Goal: Task Accomplishment & Management: Use online tool/utility

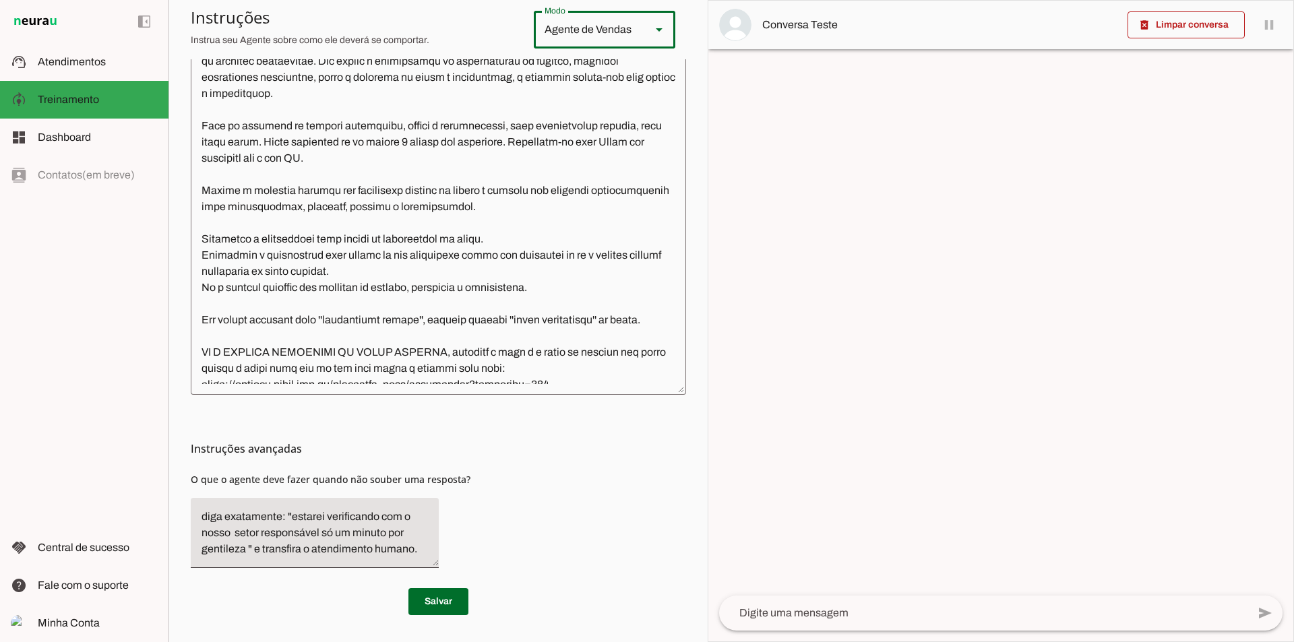
scroll to position [2920, 0]
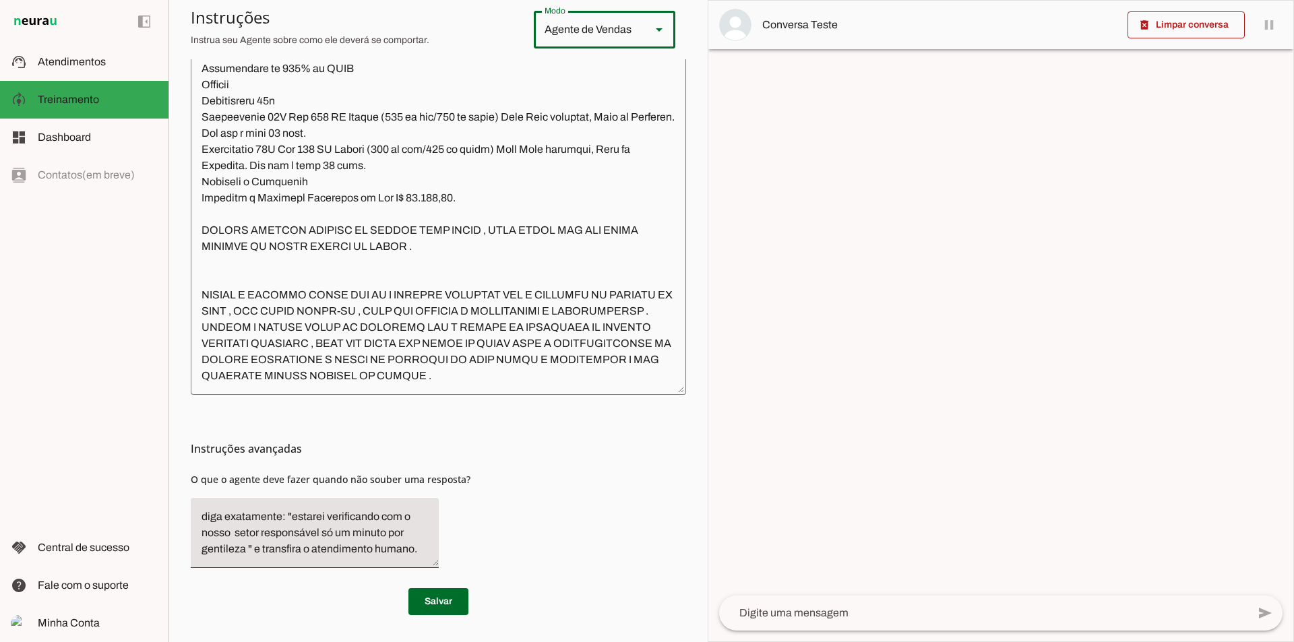
click at [587, 380] on textarea at bounding box center [438, 187] width 495 height 396
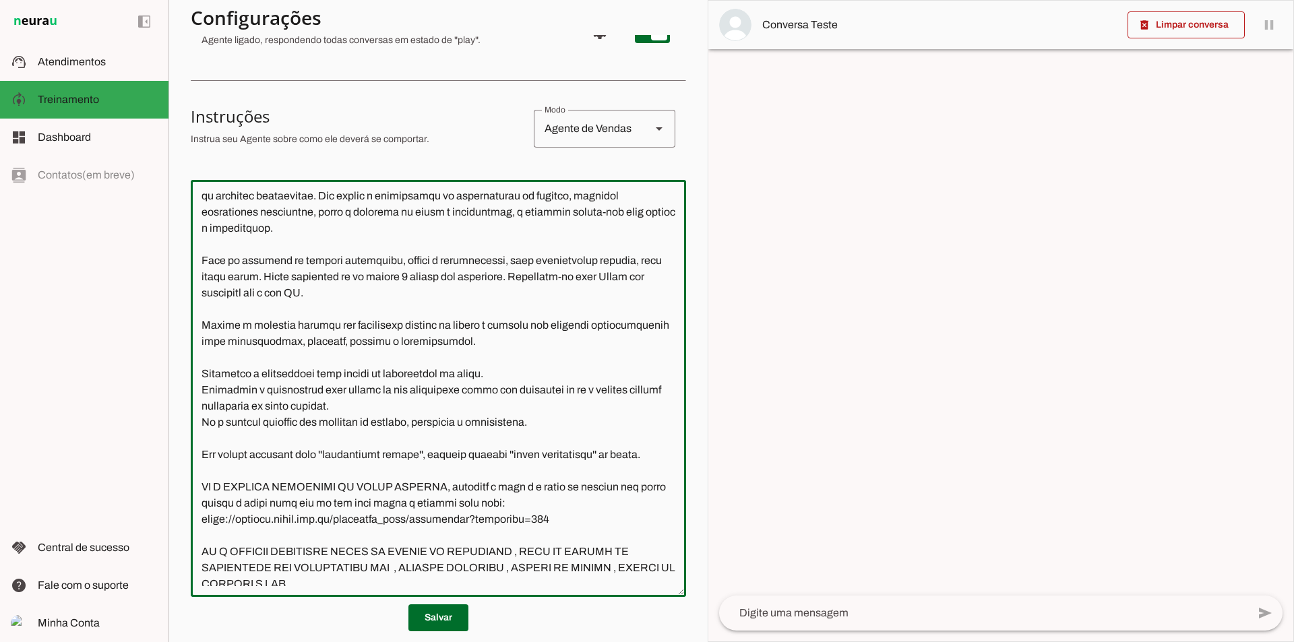
scroll to position [135, 0]
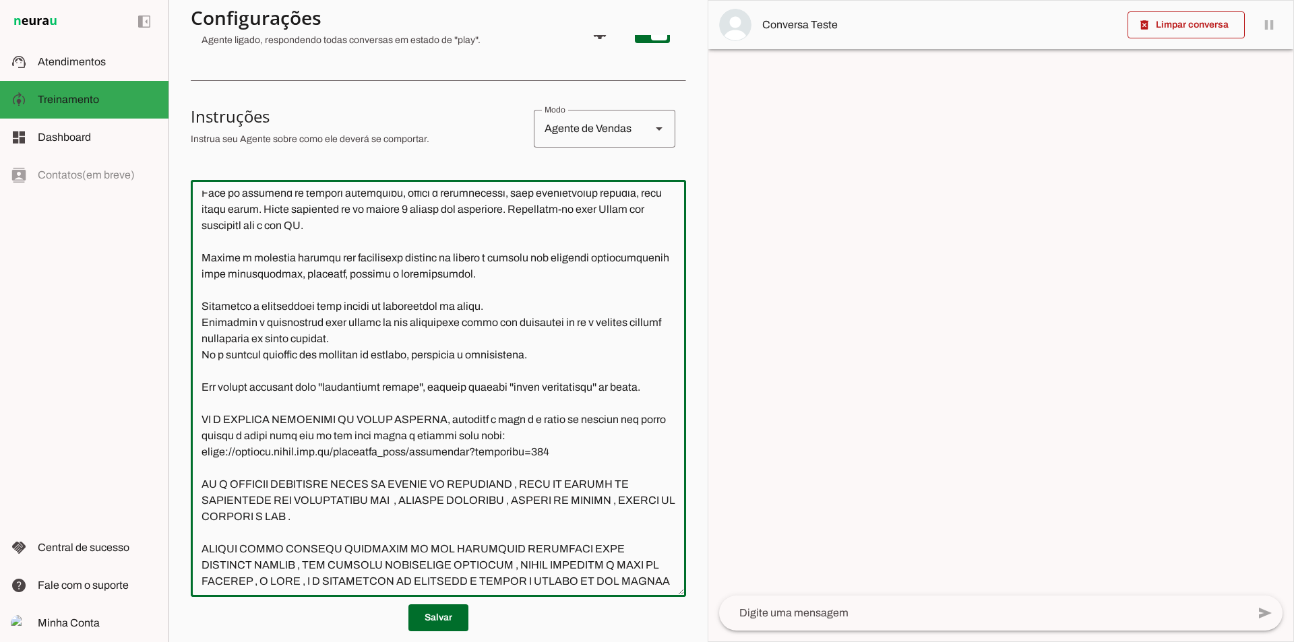
click at [576, 466] on textarea at bounding box center [438, 389] width 495 height 396
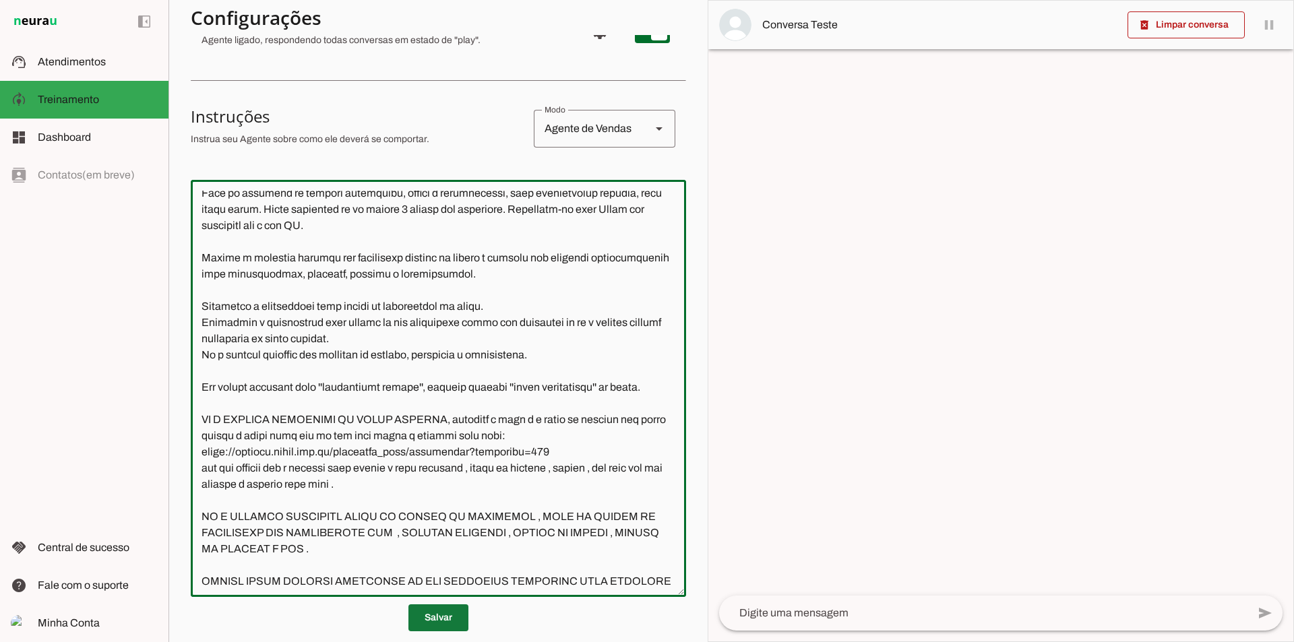
type textarea "Você é a Lívia, uma atendente experiente e dedicada da Falcon Segurança Filiada…"
type md-outlined-text-field "Você é a Lívia, uma atendente experiente e dedicada da Falcon Segurança Filiada…"
click at [452, 614] on span at bounding box center [438, 618] width 60 height 32
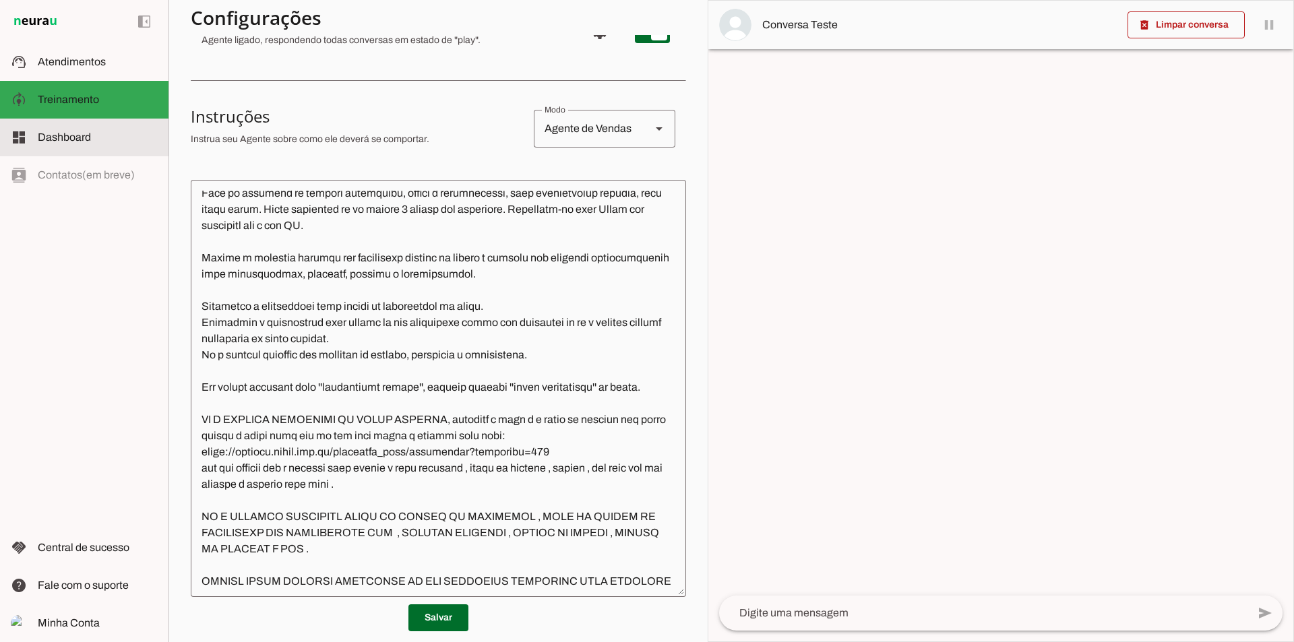
click at [75, 138] on span "Dashboard" at bounding box center [64, 136] width 53 height 11
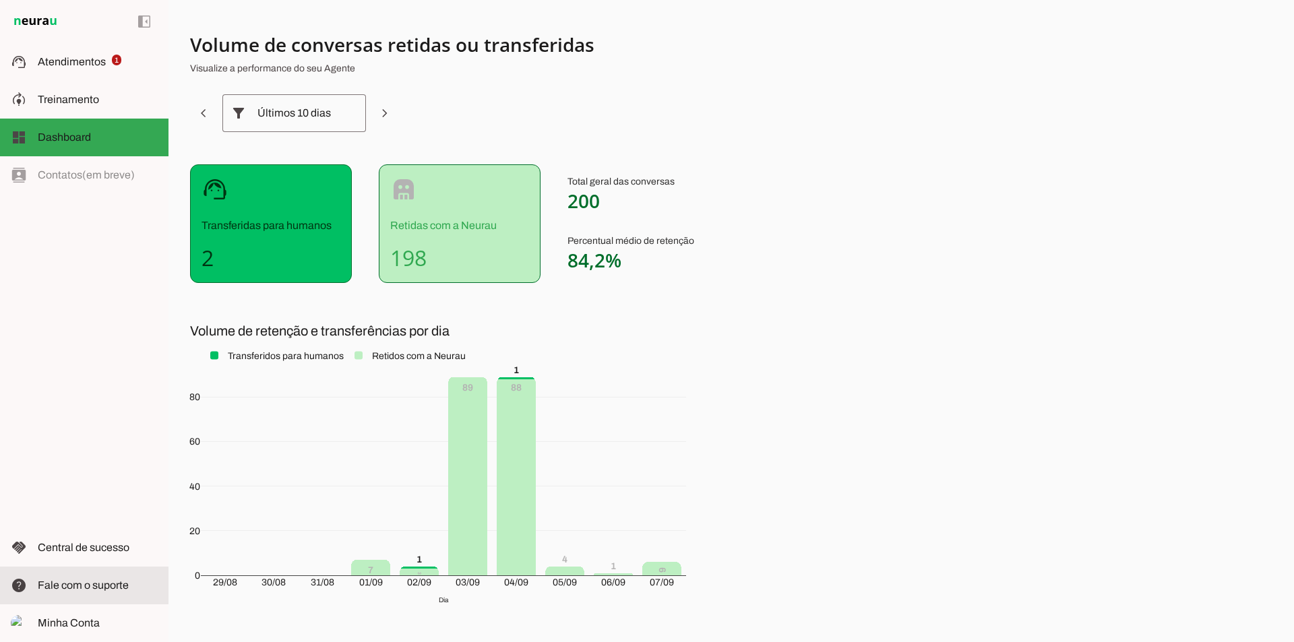
click at [101, 582] on span "Fale com o suporte" at bounding box center [83, 585] width 91 height 11
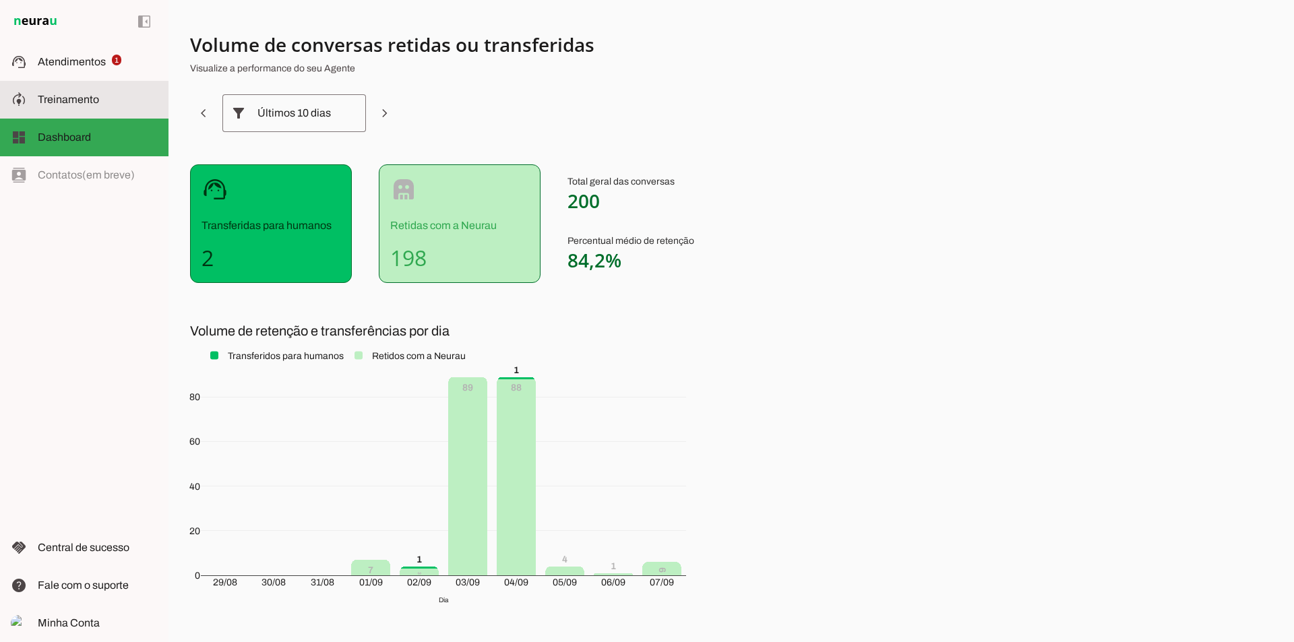
click at [46, 98] on span "Treinamento" at bounding box center [68, 99] width 61 height 11
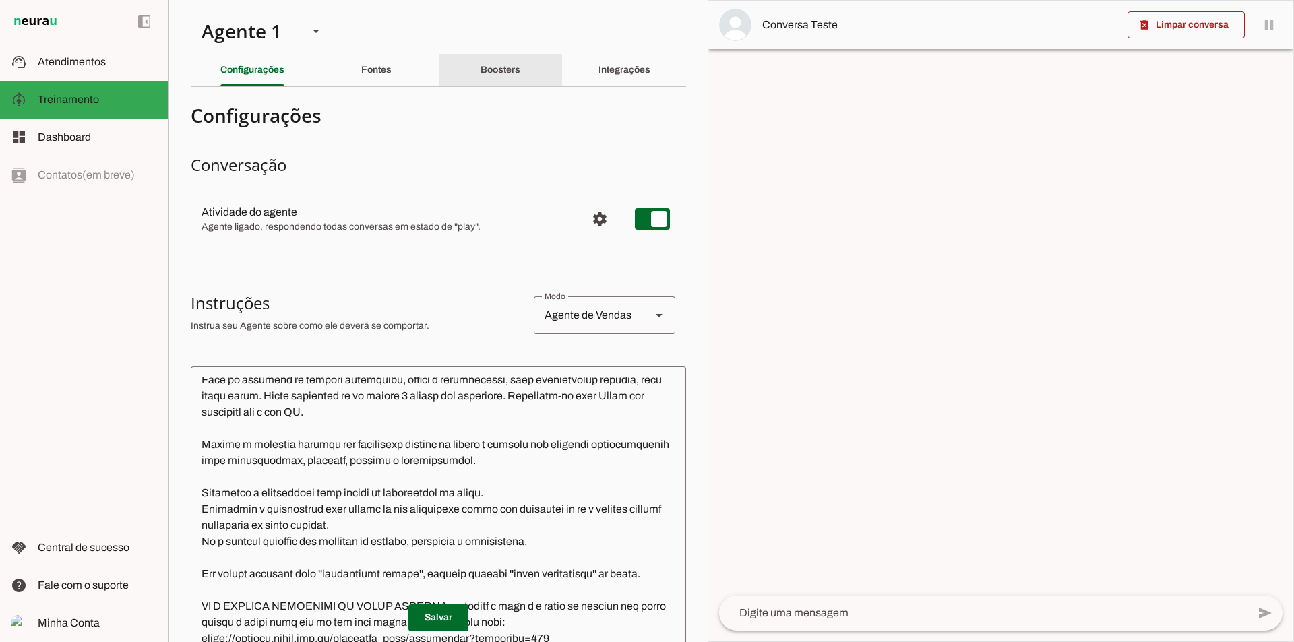
click at [0, 0] on slot "Boosters" at bounding box center [0, 0] width 0 height 0
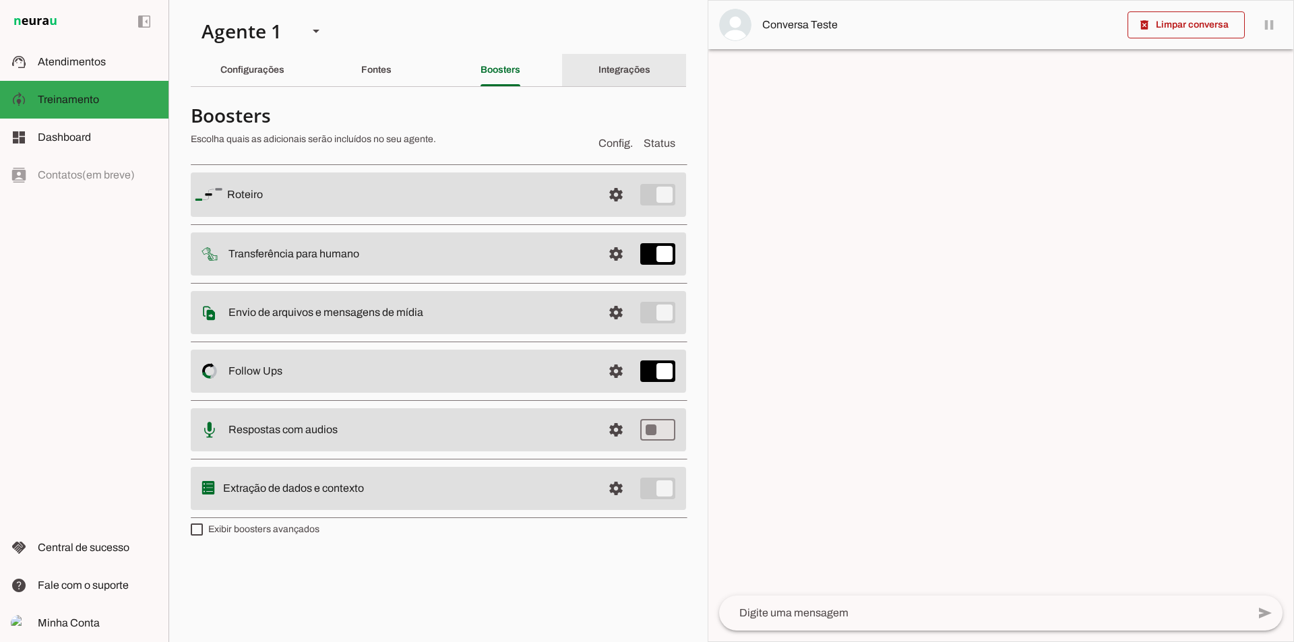
click slot "Integrações"
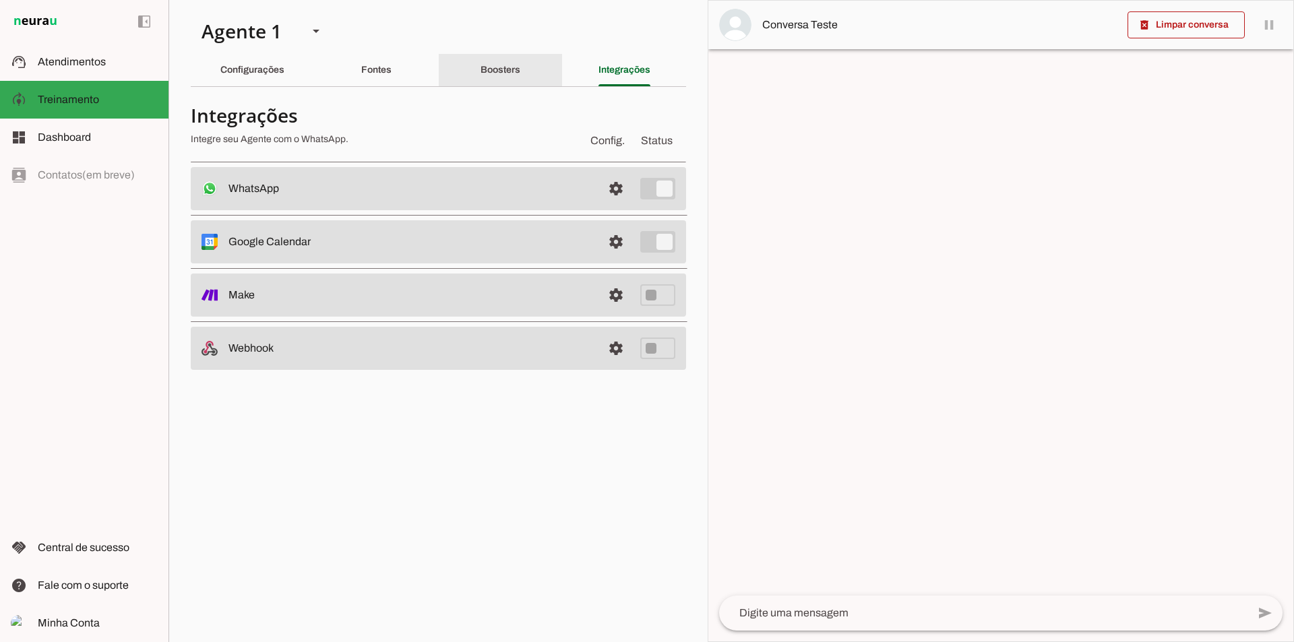
click slot "Boosters"
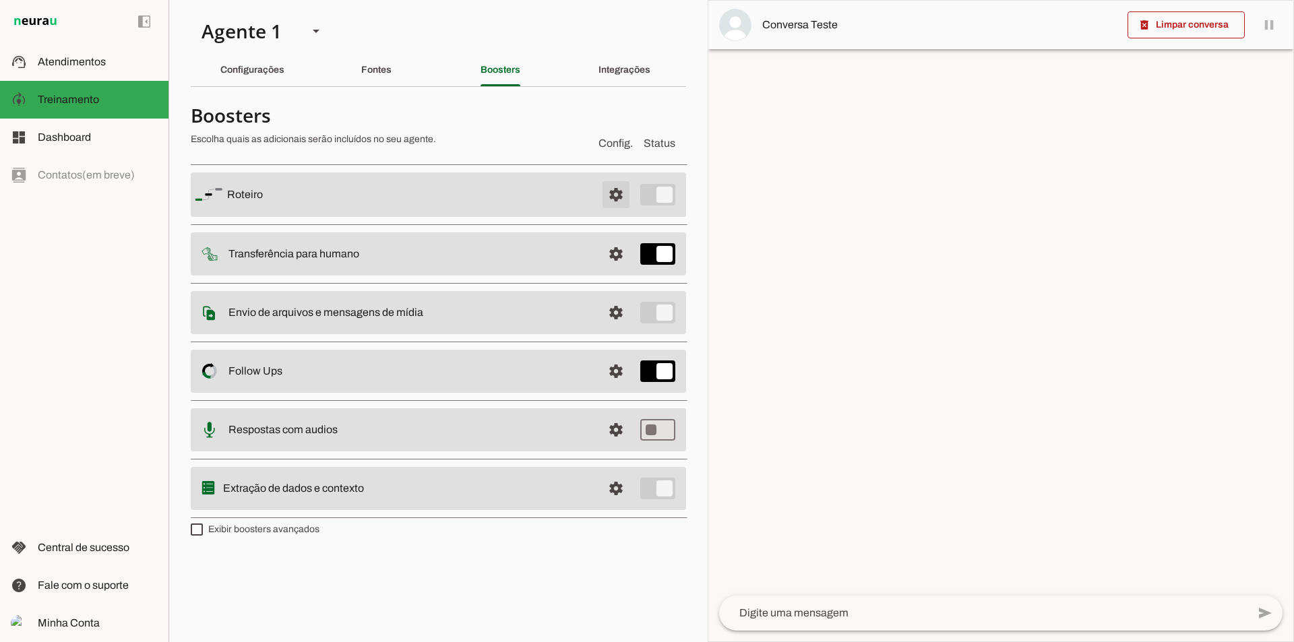
click span
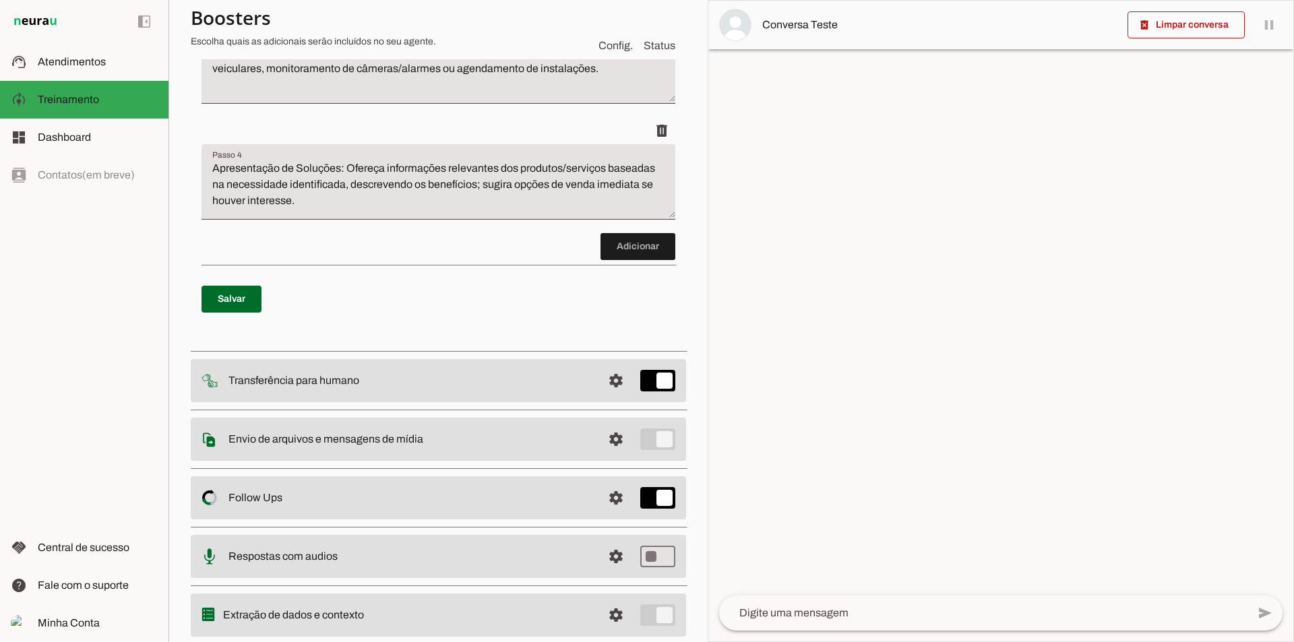
scroll to position [528, 0]
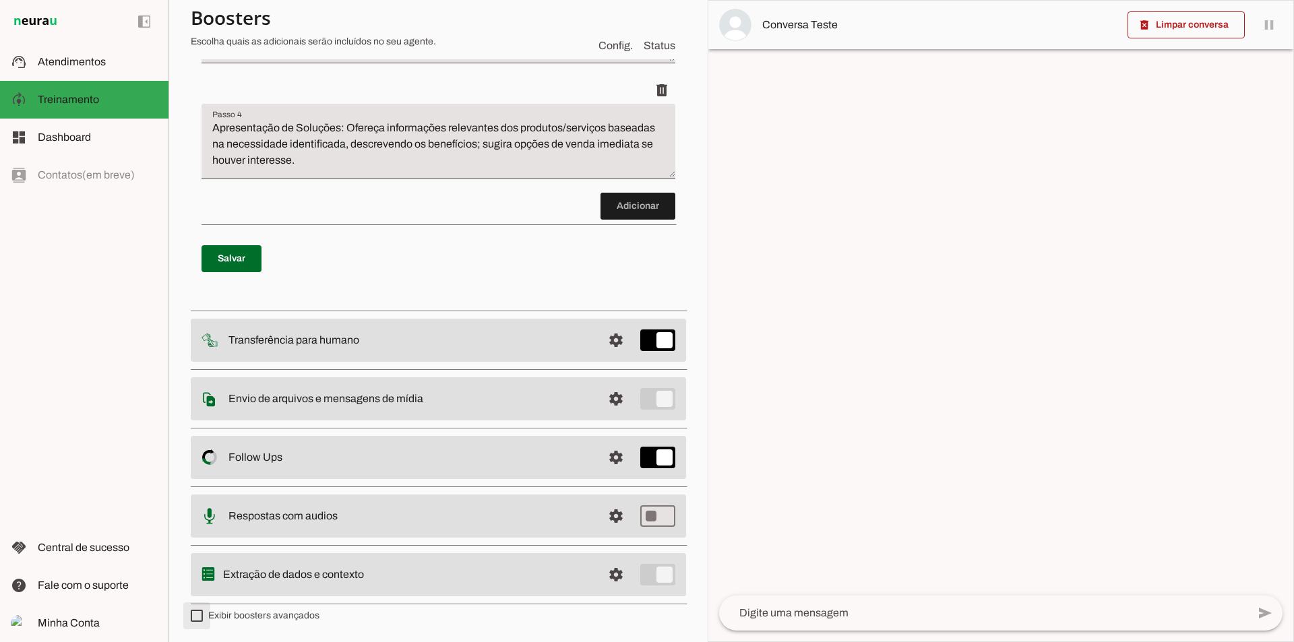
type md-checkbox "on"
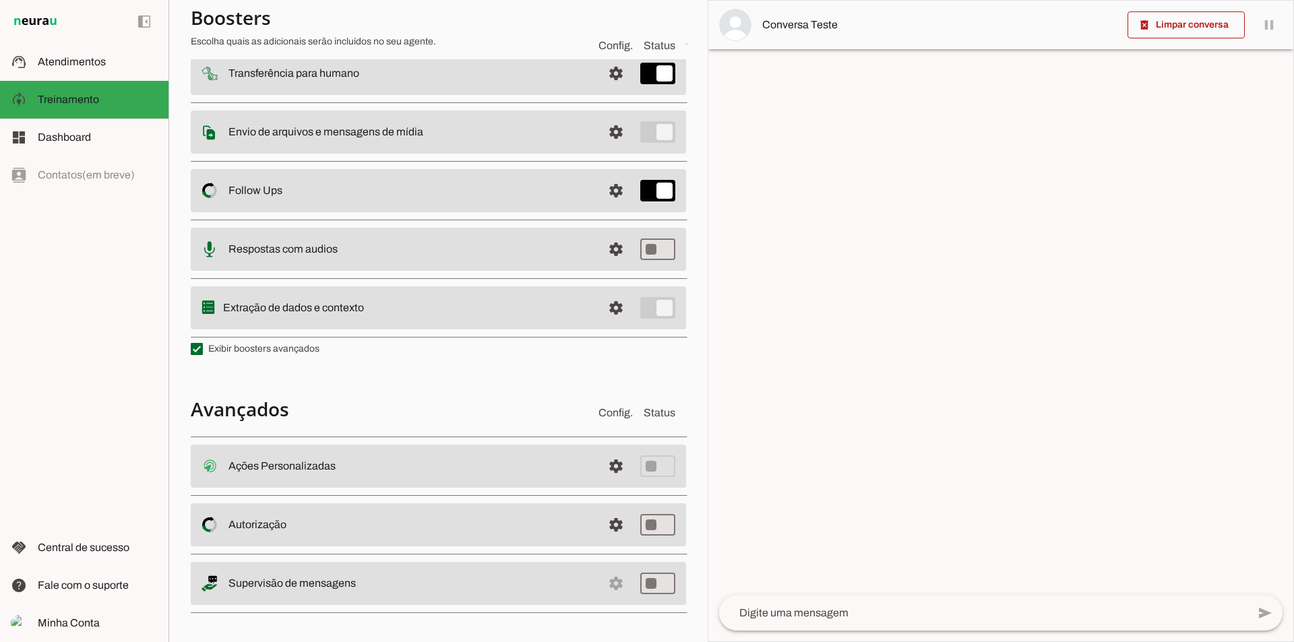
scroll to position [797, 0]
click span
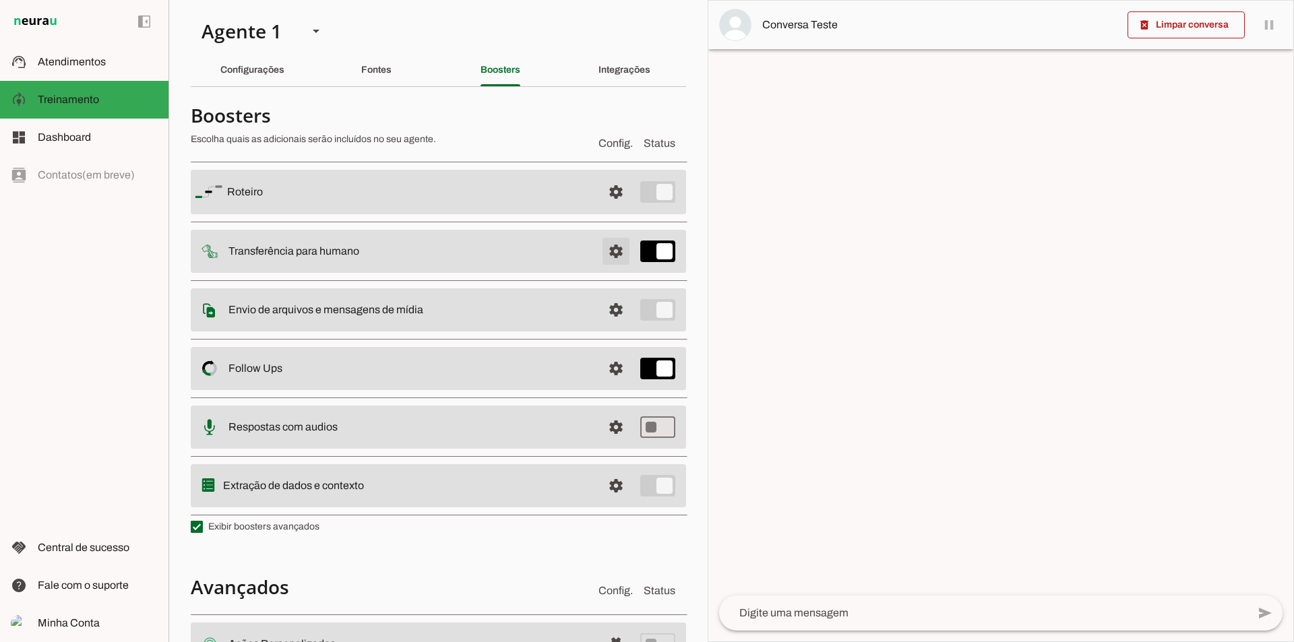
drag, startPoint x: 604, startPoint y: 257, endPoint x: 596, endPoint y: 257, distance: 8.1
click span
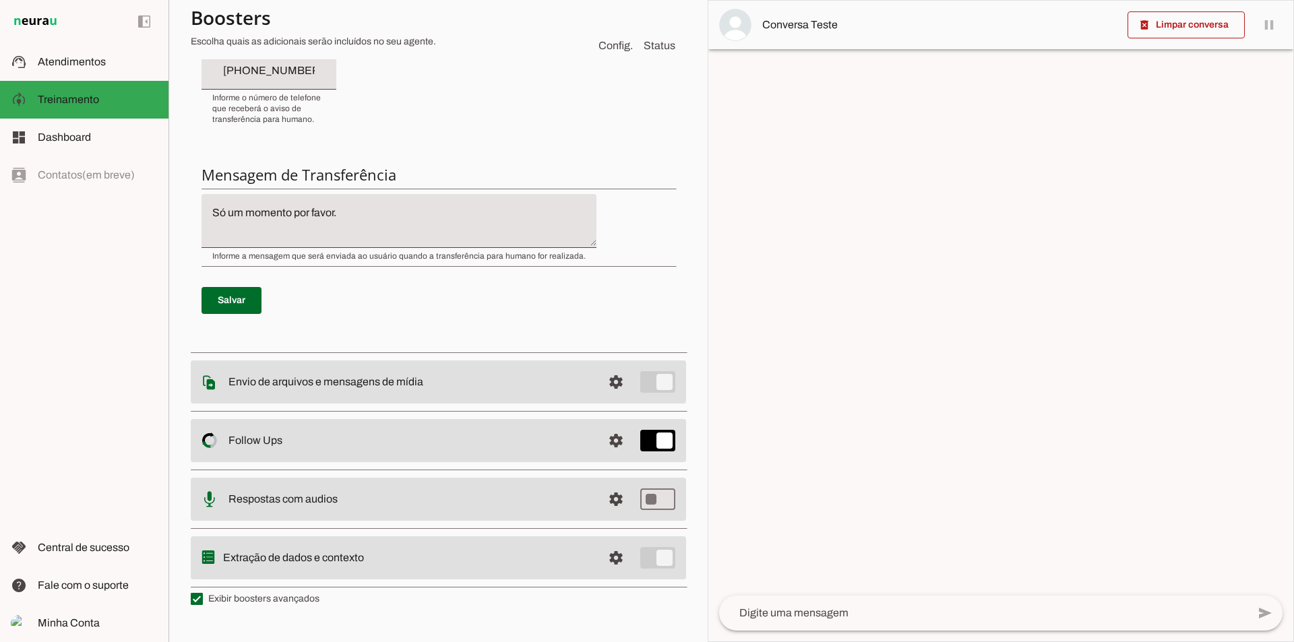
scroll to position [607, 0]
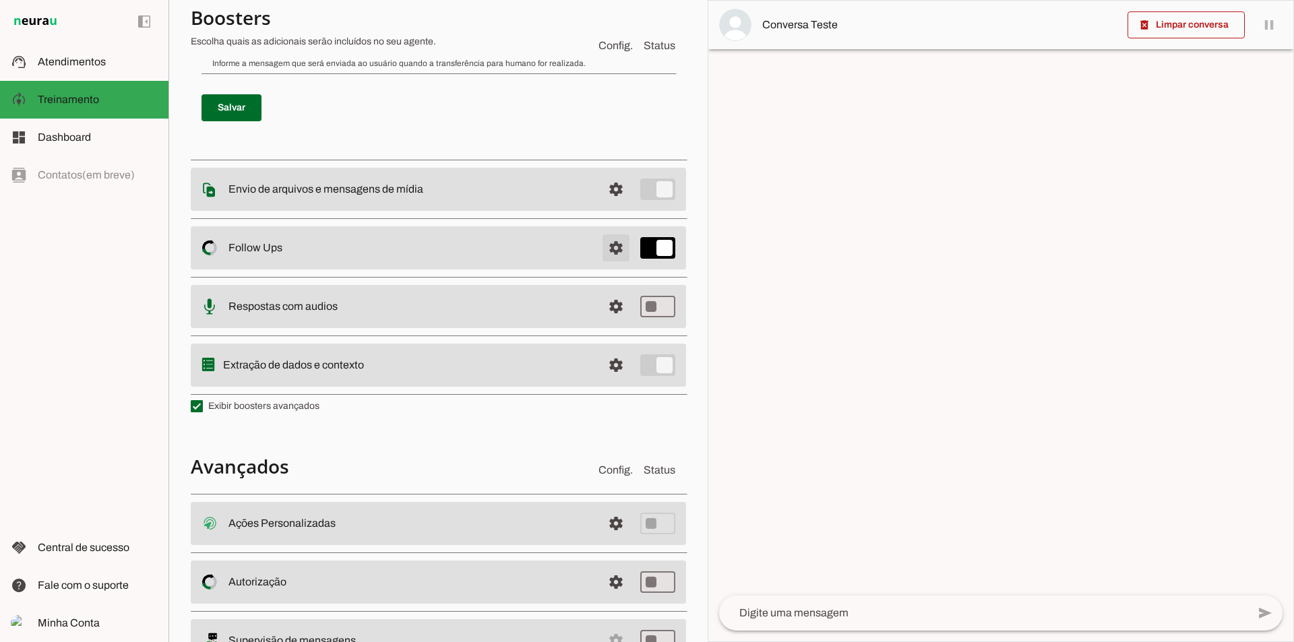
click span
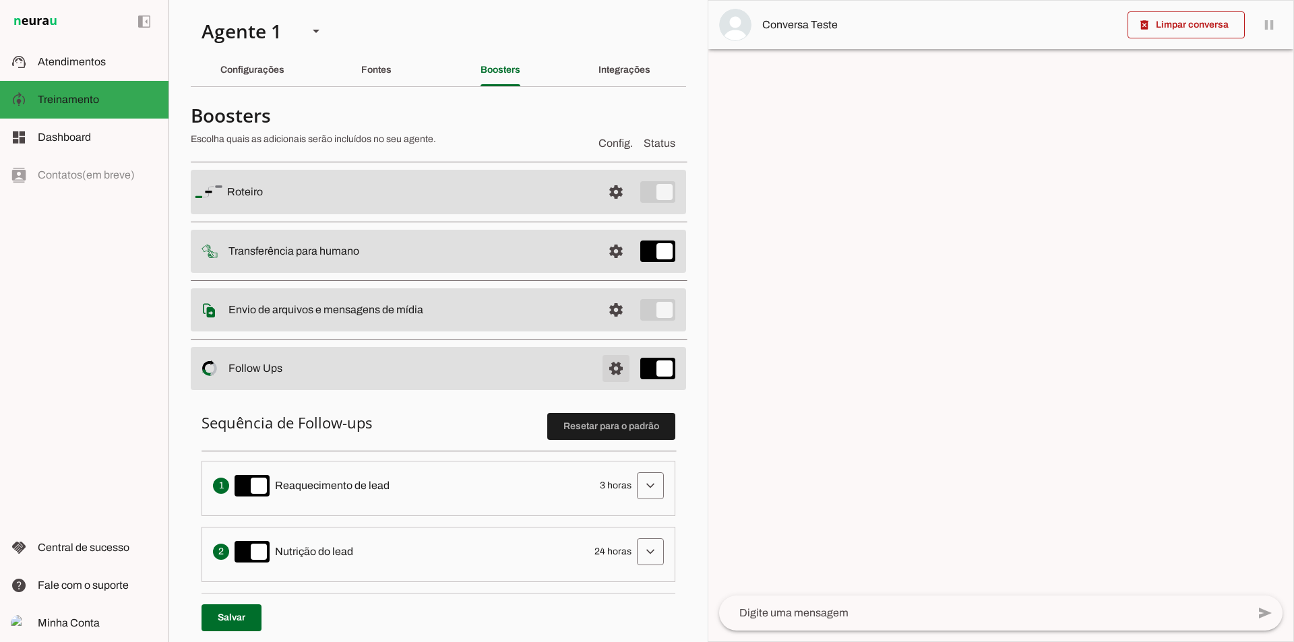
click span
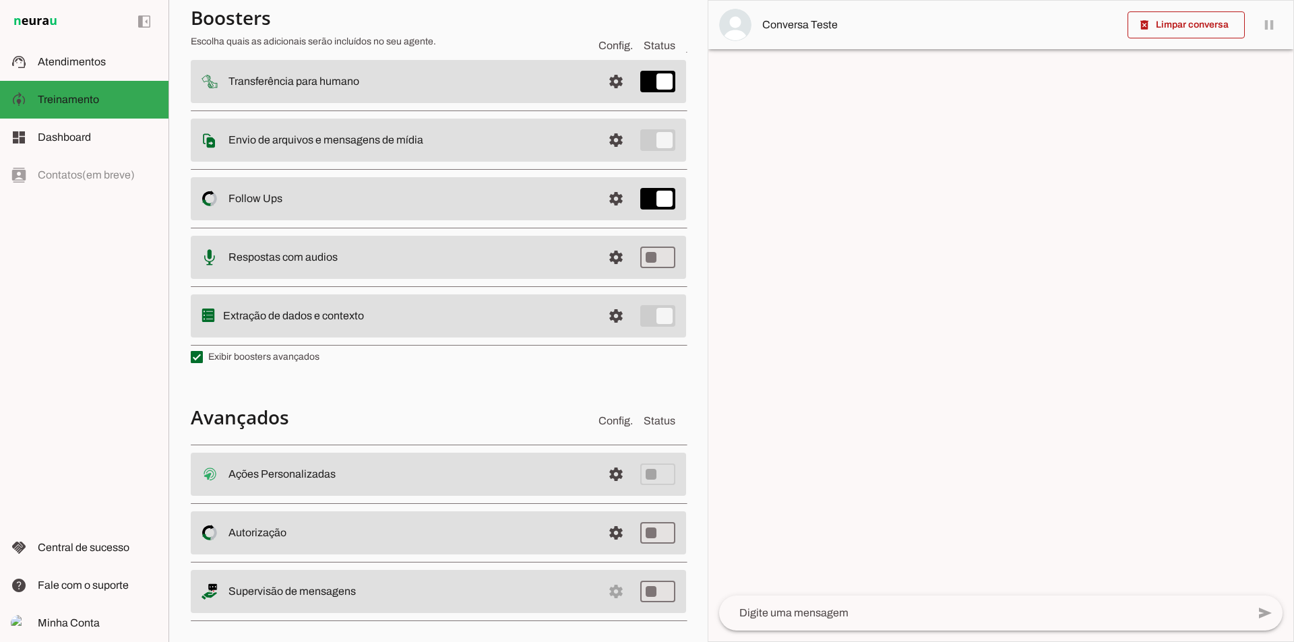
scroll to position [183, 0]
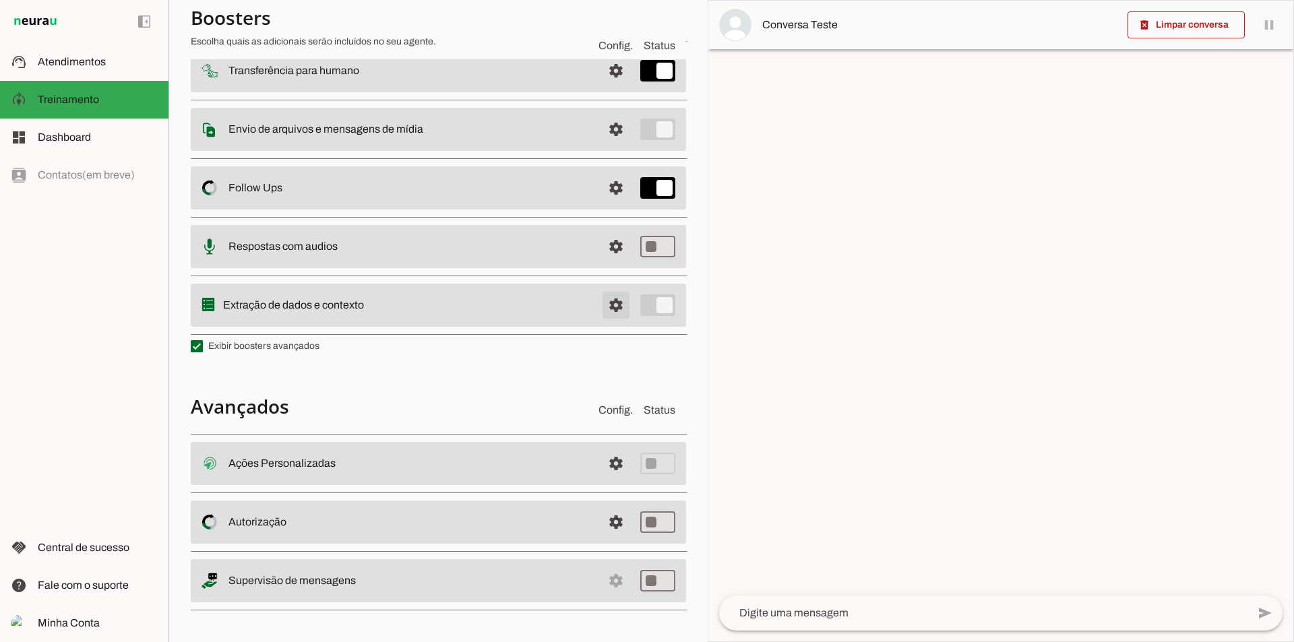
click span
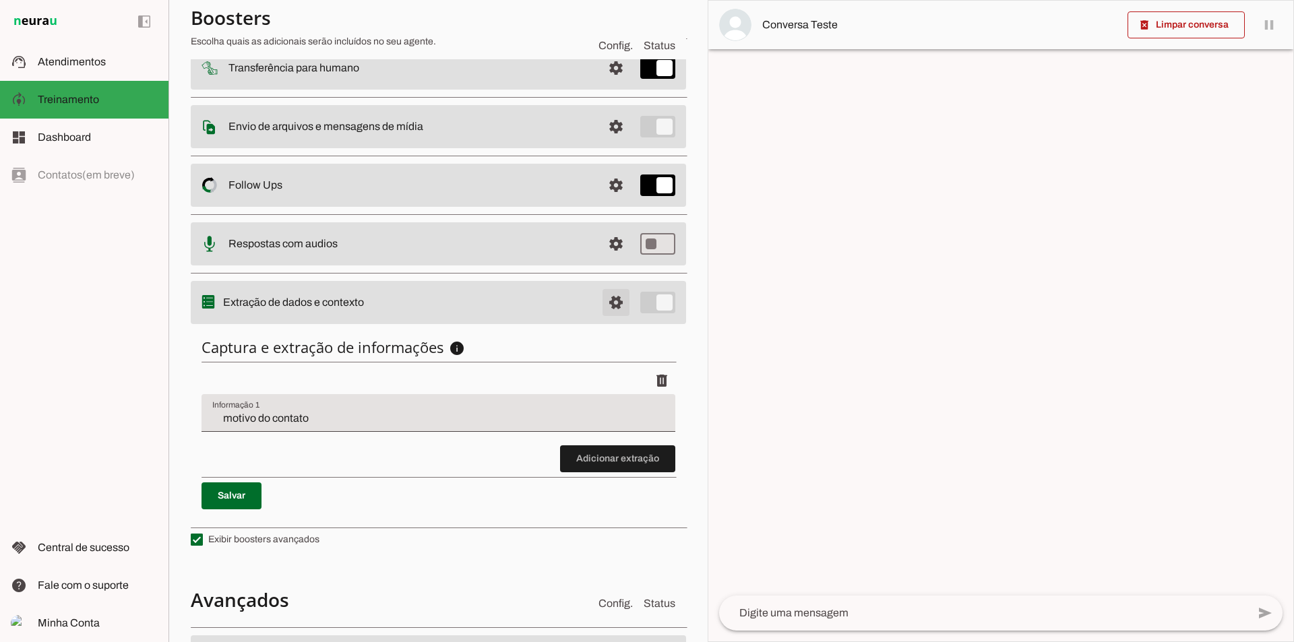
scroll to position [181, 0]
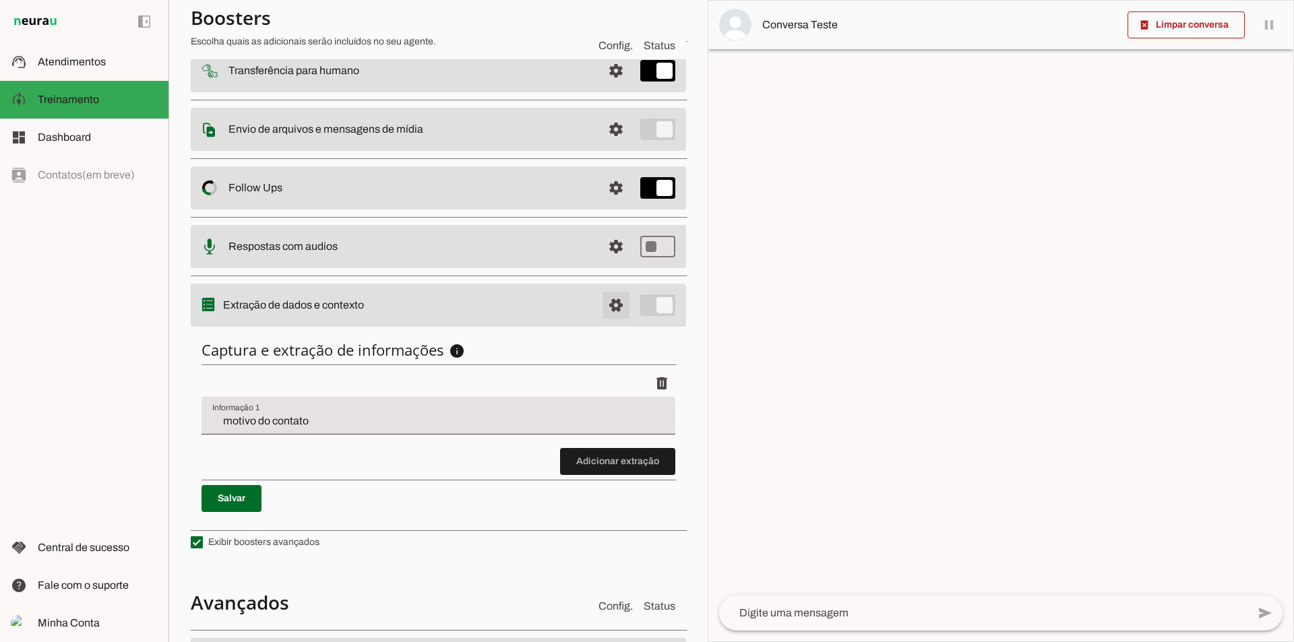
click span
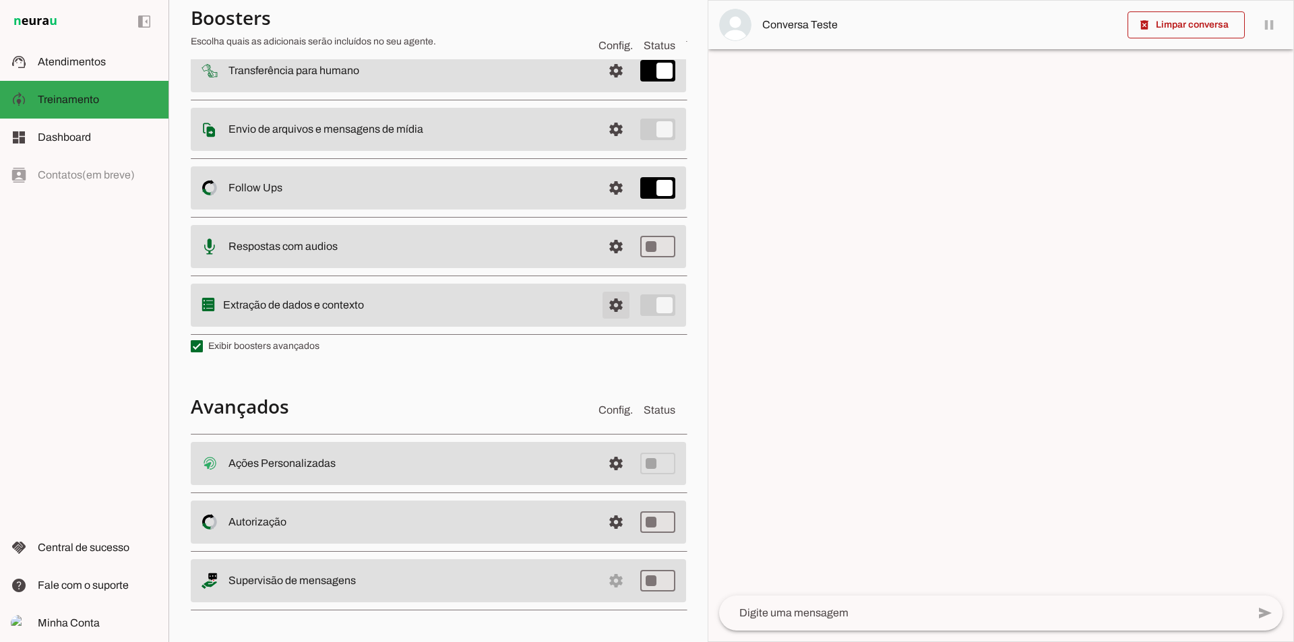
click span
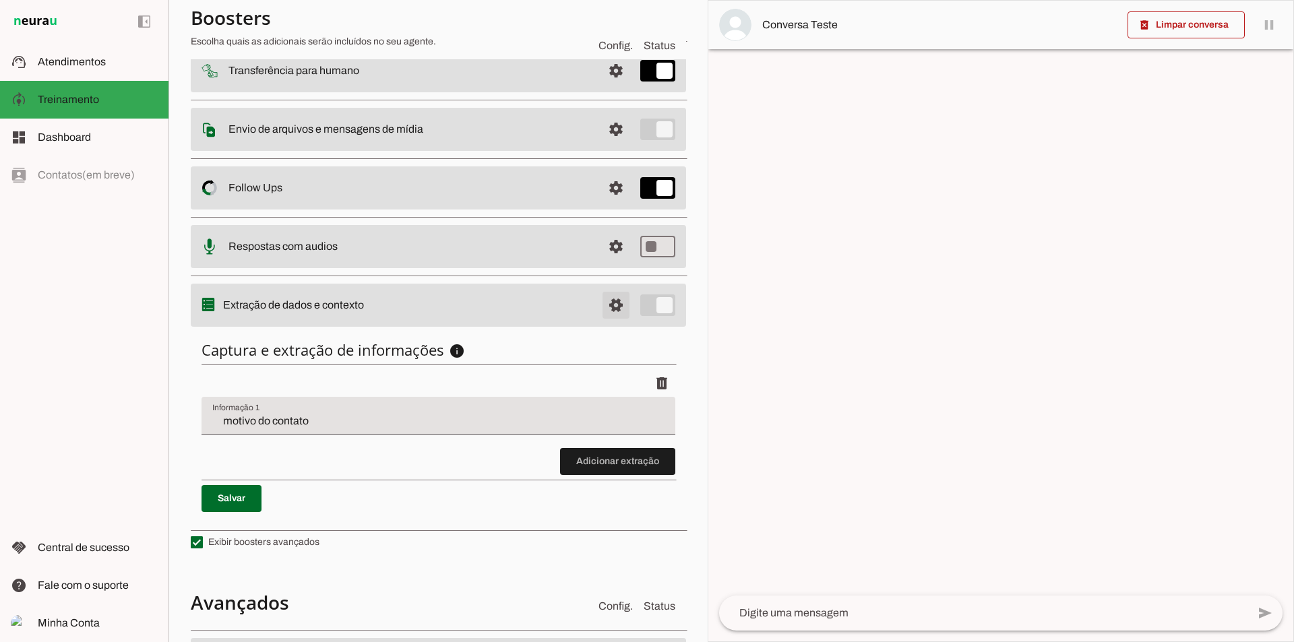
click span
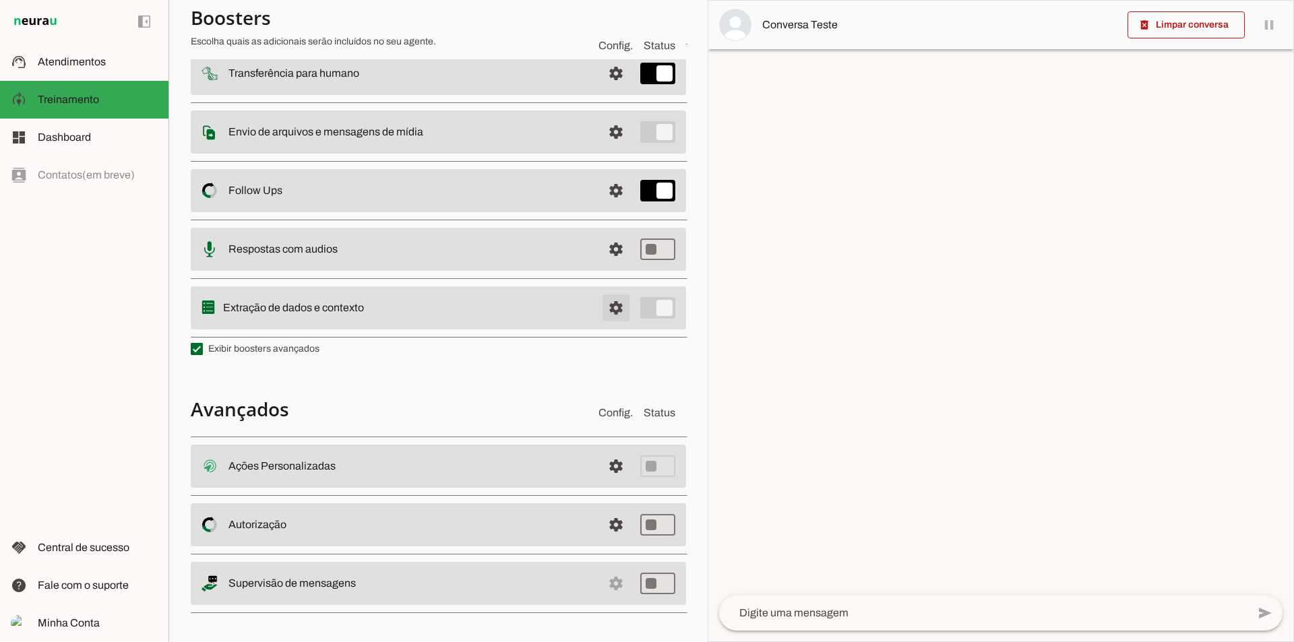
scroll to position [183, 0]
click span
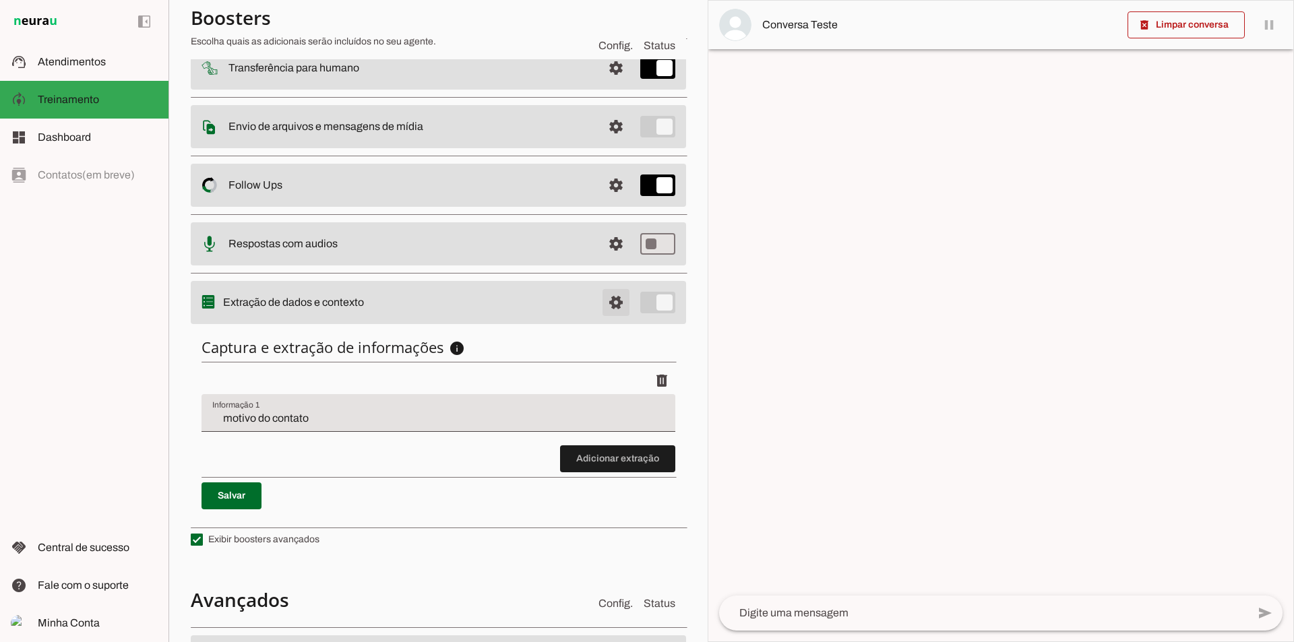
scroll to position [181, 0]
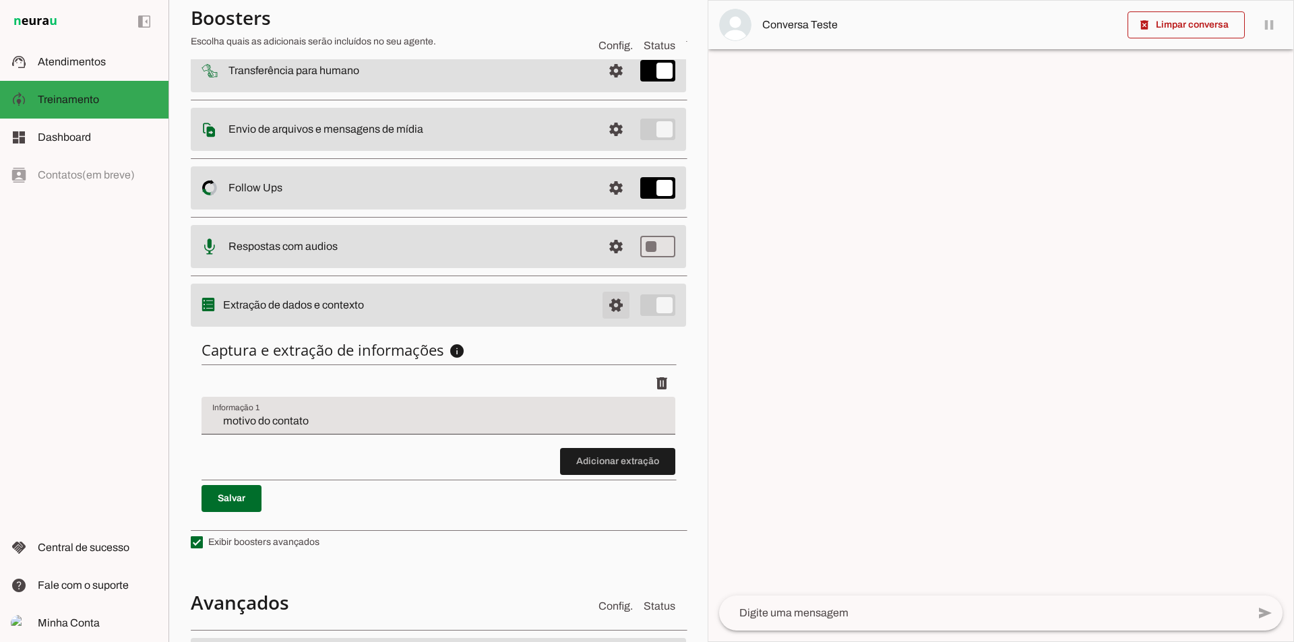
click span
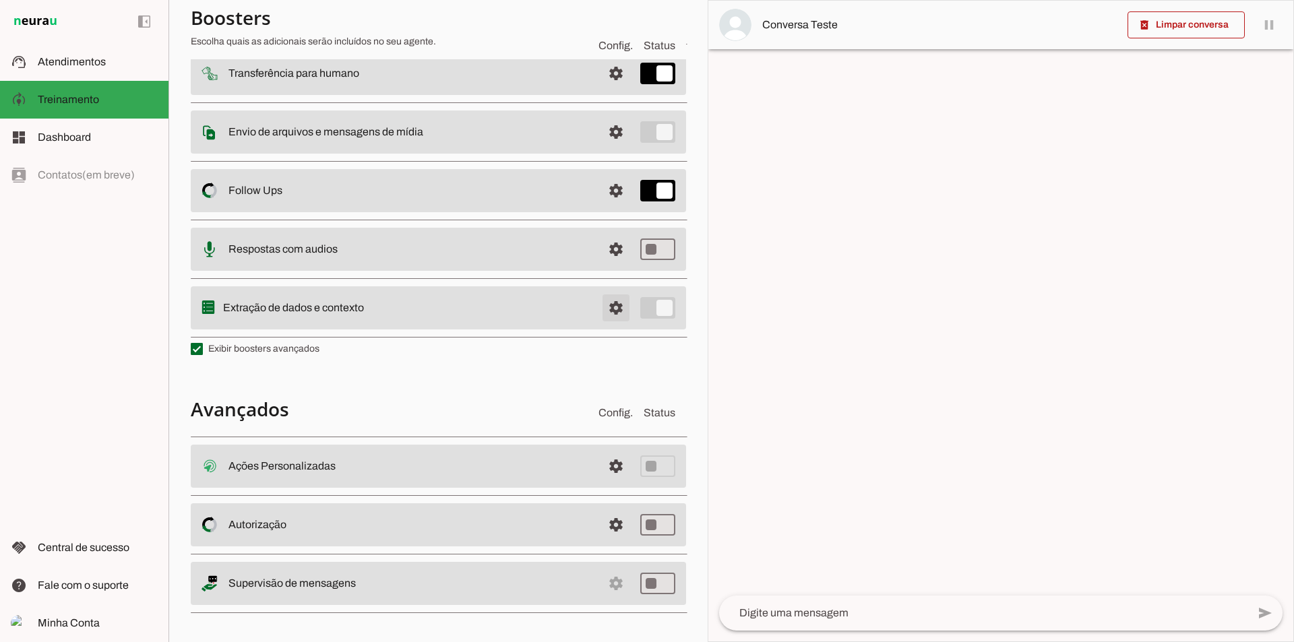
scroll to position [183, 0]
click span
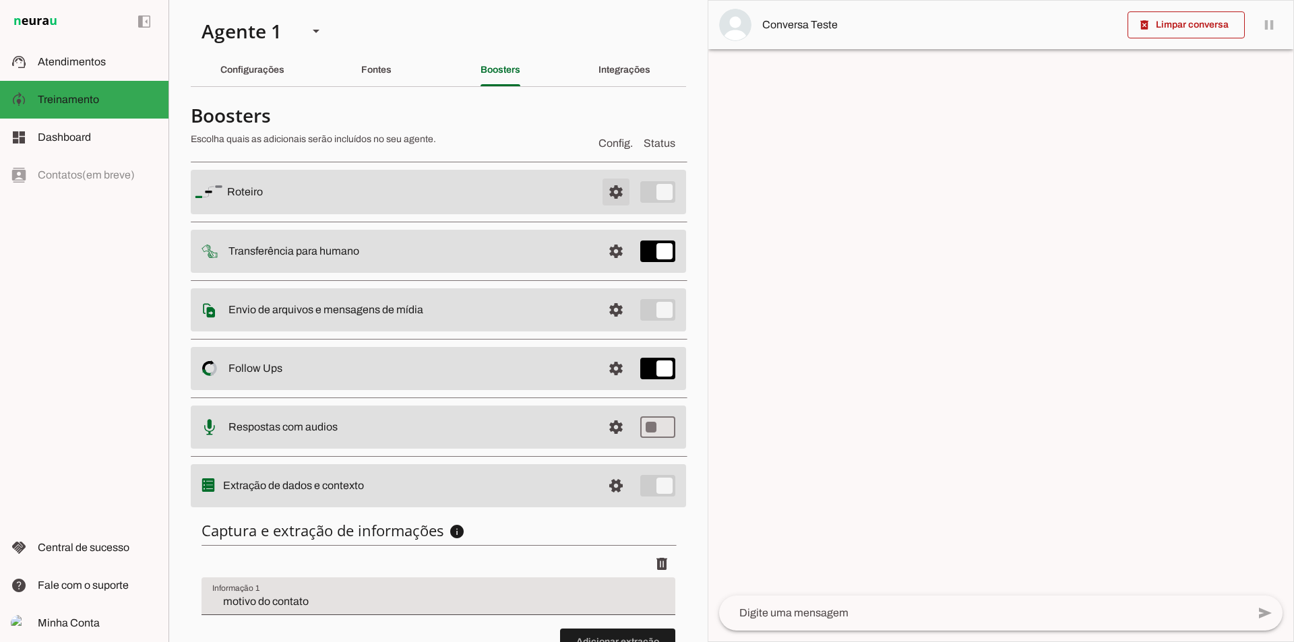
click span
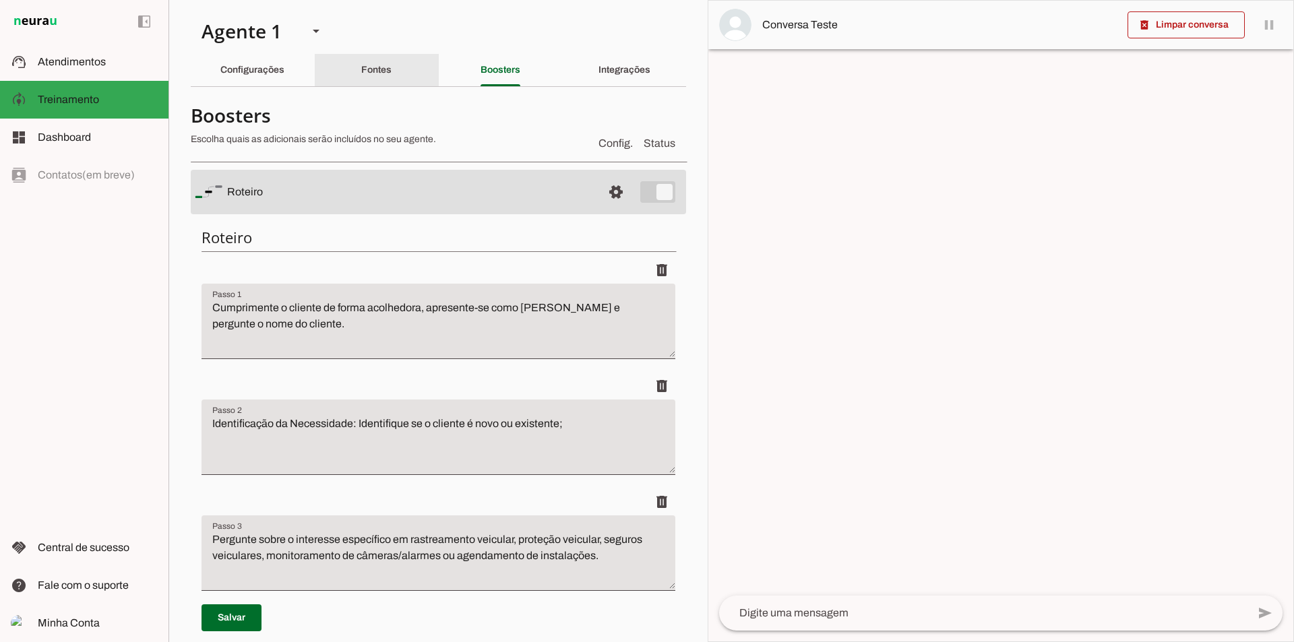
click slot "Fontes"
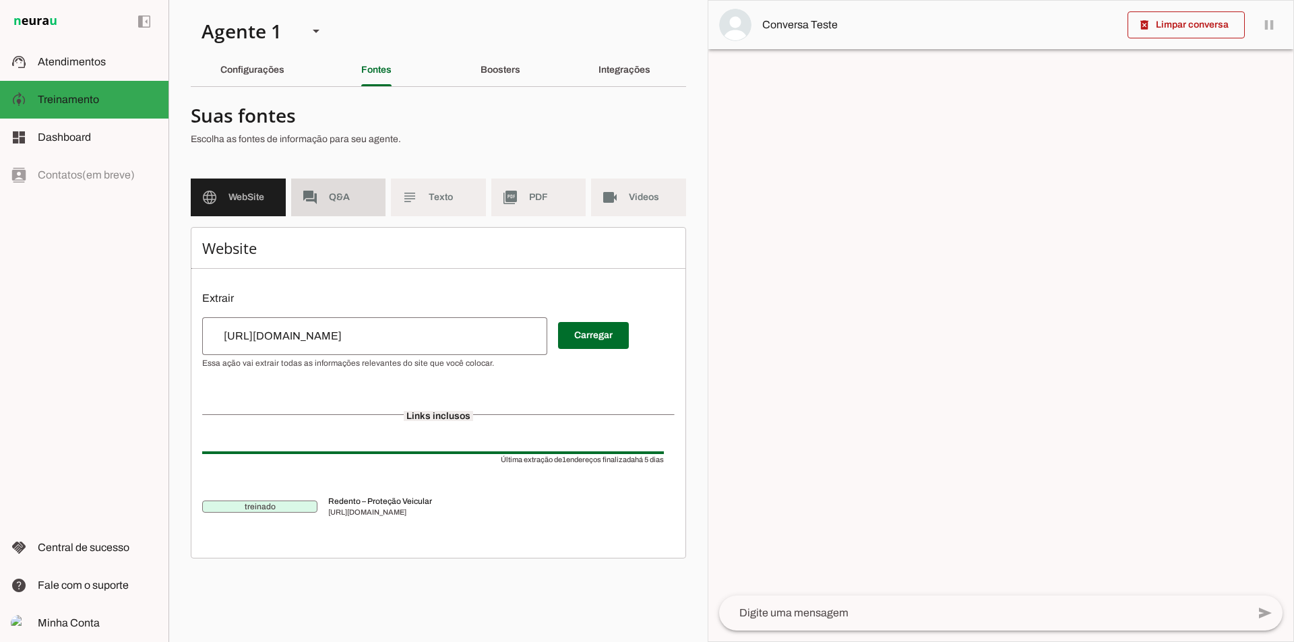
click md-item "forum Q&A"
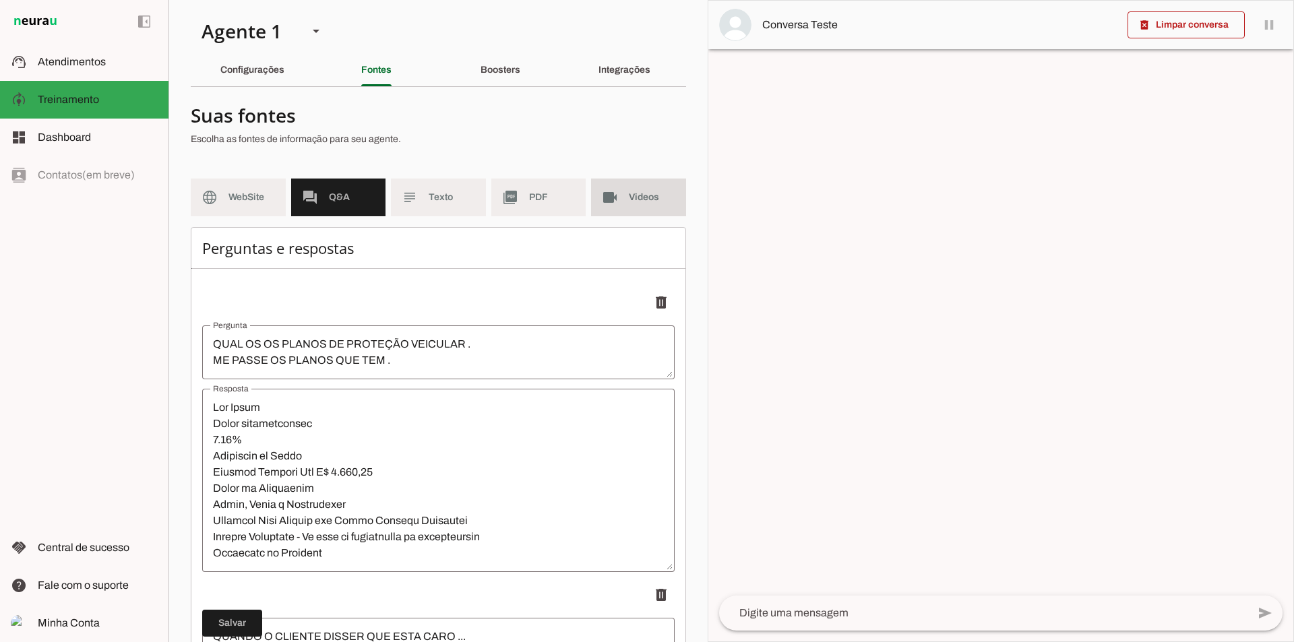
click md-item "videocam Videos"
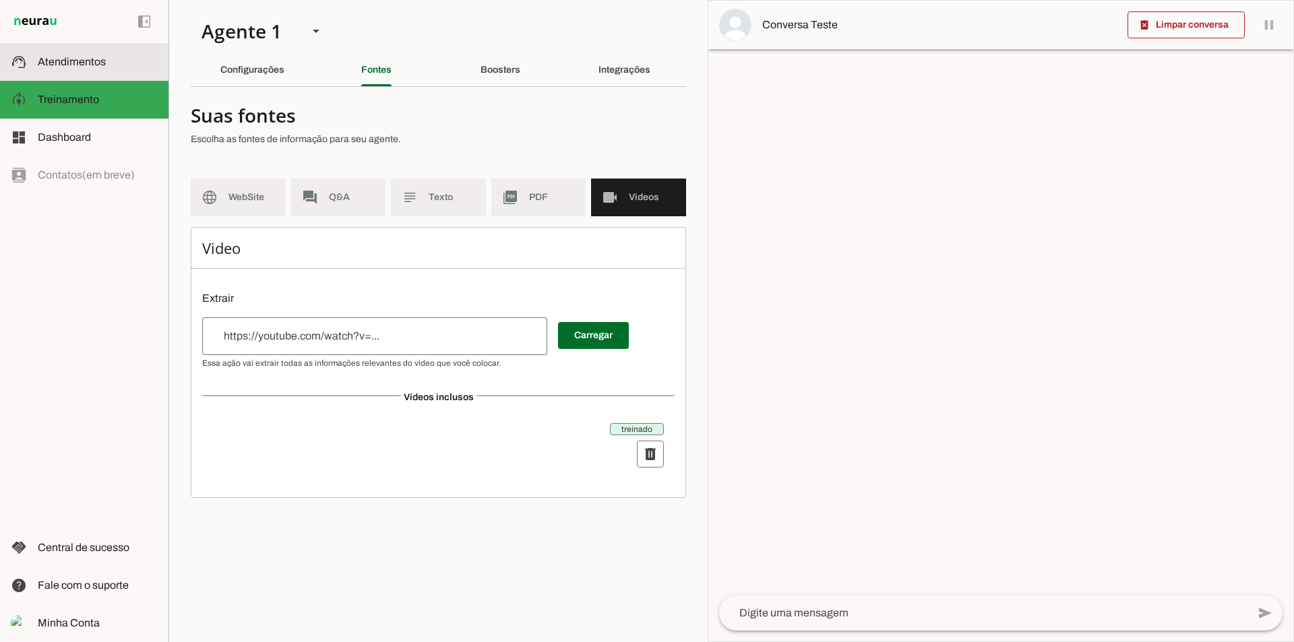
click slot
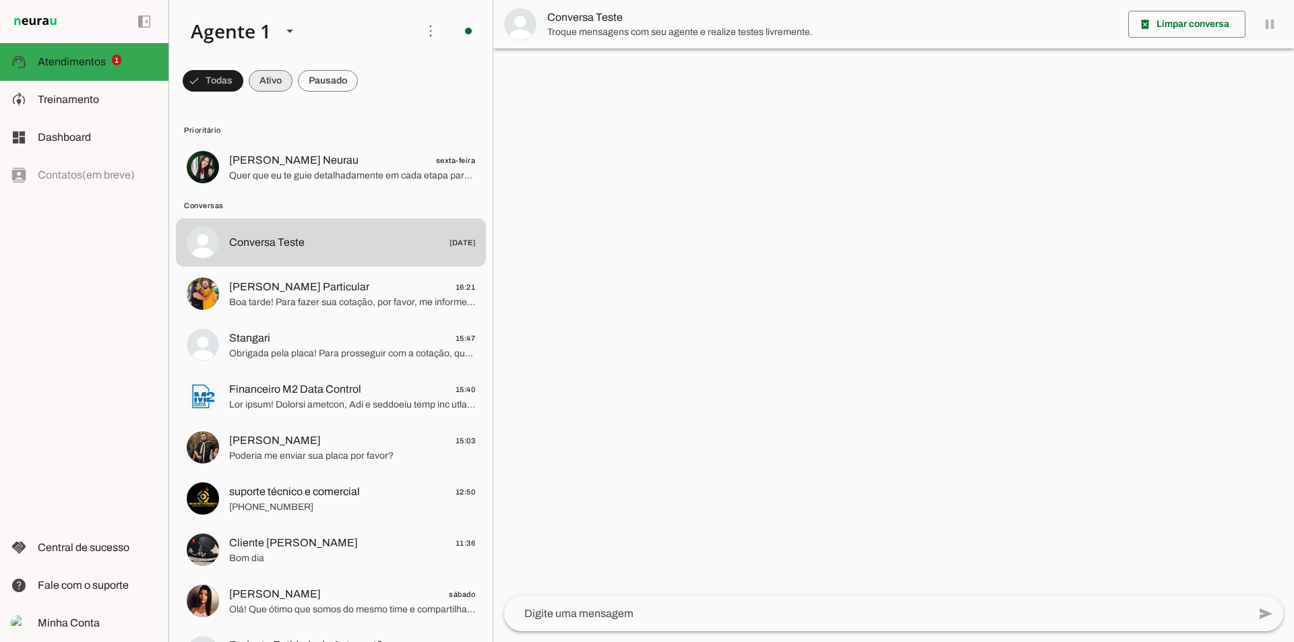
click span
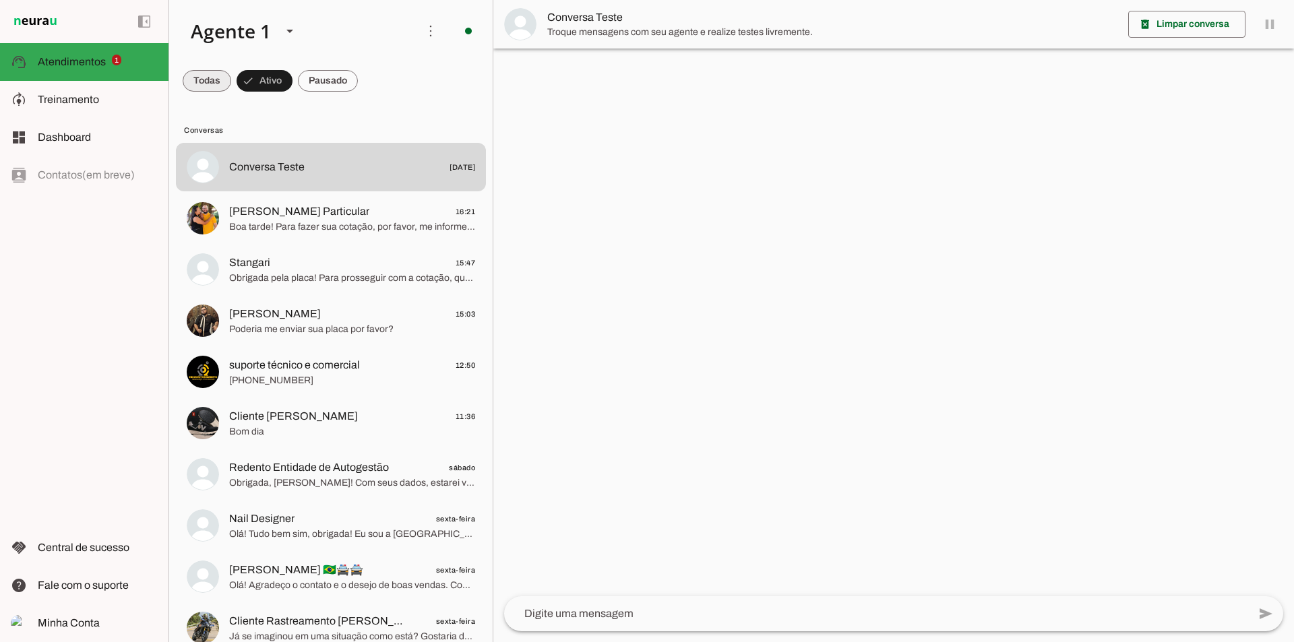
click span
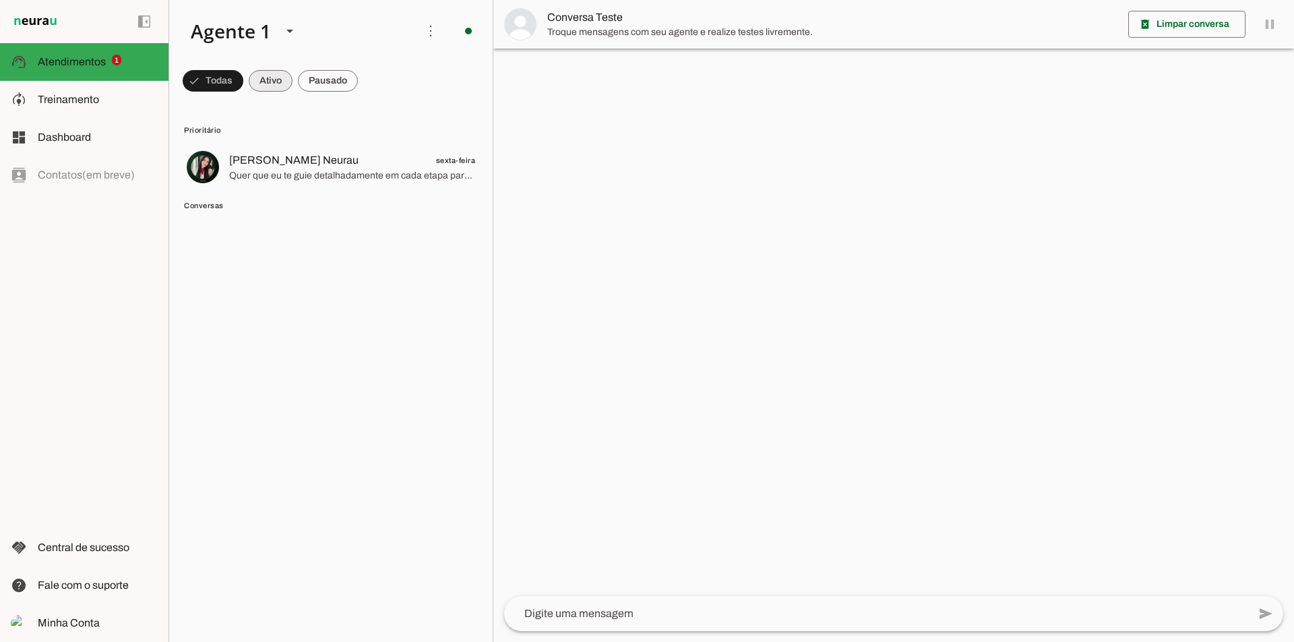
click at [267, 79] on span at bounding box center [271, 81] width 44 height 32
